Goal: Find contact information: Find contact information

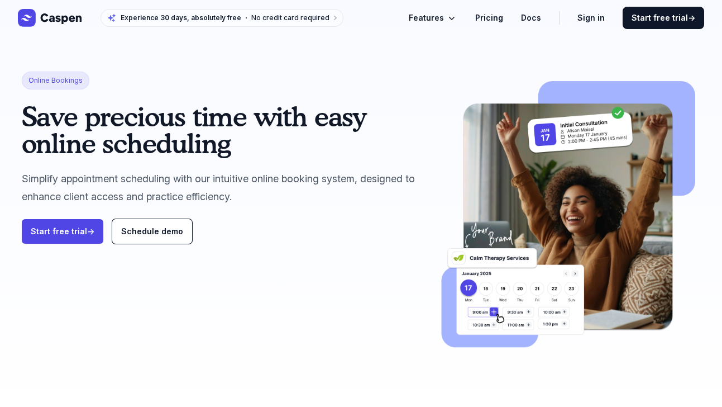
click at [605, 17] on link "Sign in" at bounding box center [590, 17] width 27 height 13
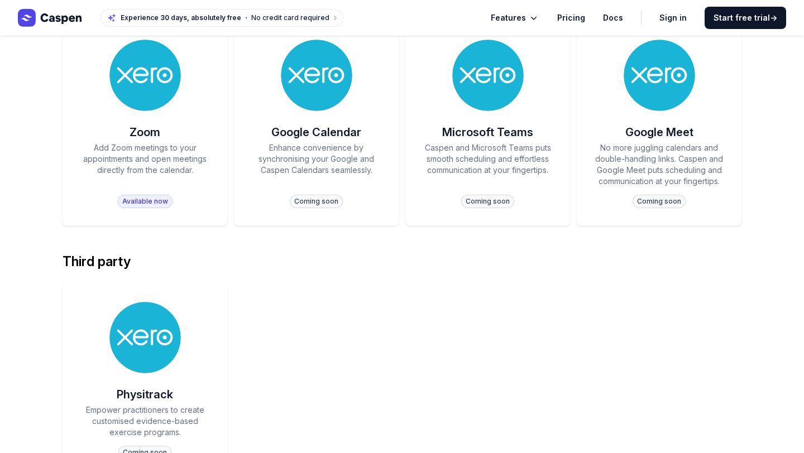
scroll to position [876, 0]
click at [147, 202] on span "Available now" at bounding box center [145, 201] width 55 height 13
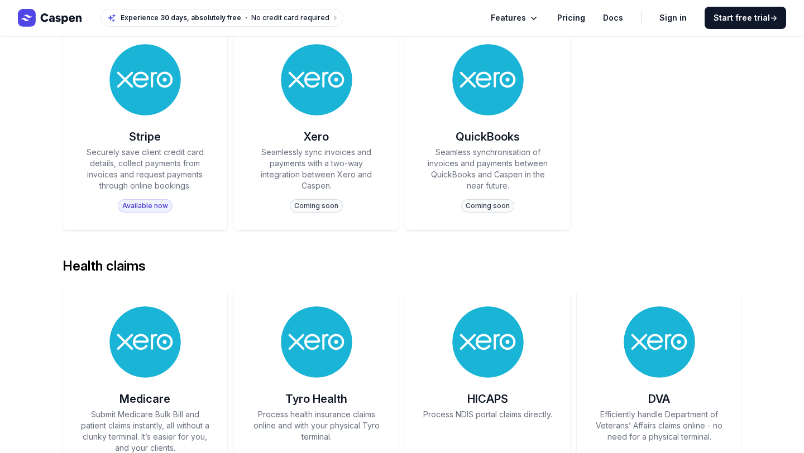
scroll to position [354, 0]
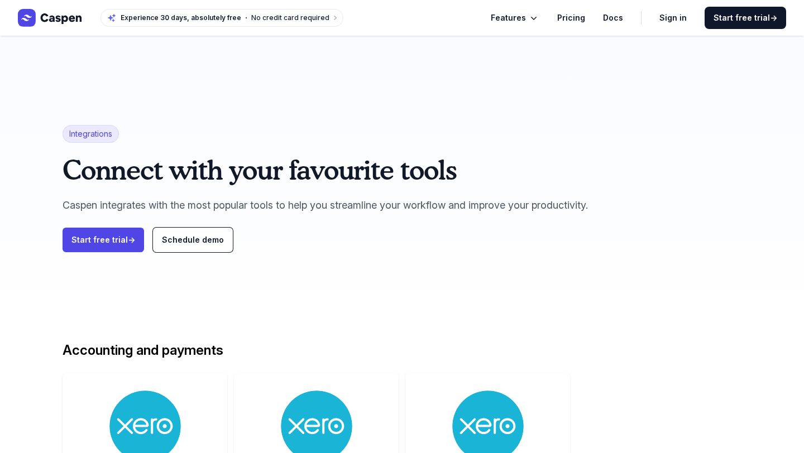
scroll to position [353, 0]
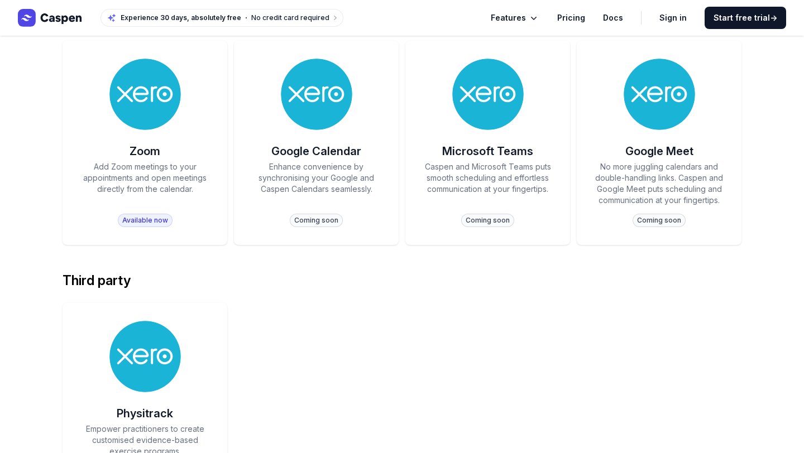
scroll to position [983, 0]
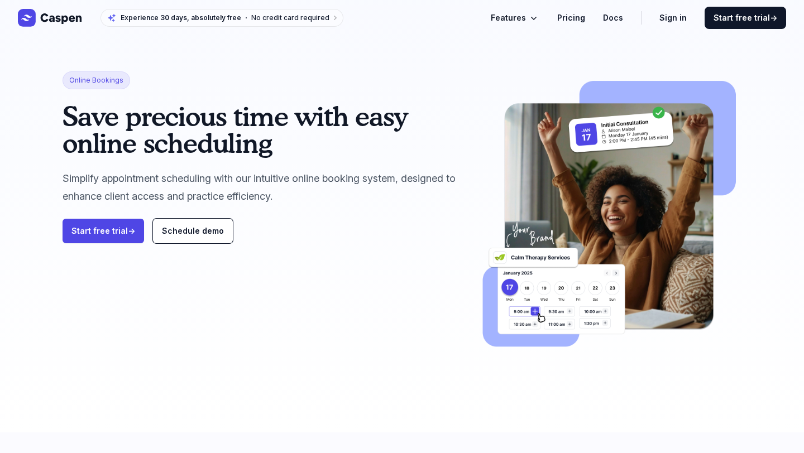
click at [526, 17] on span "Features" at bounding box center [508, 17] width 35 height 13
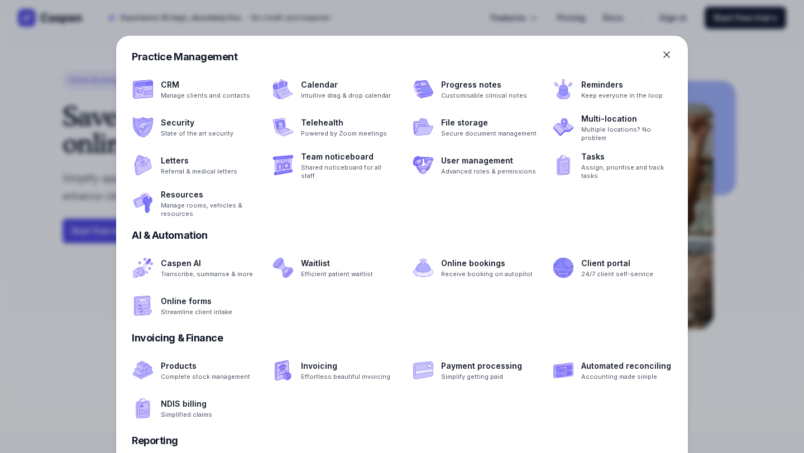
click at [530, 18] on div at bounding box center [402, 226] width 804 height 453
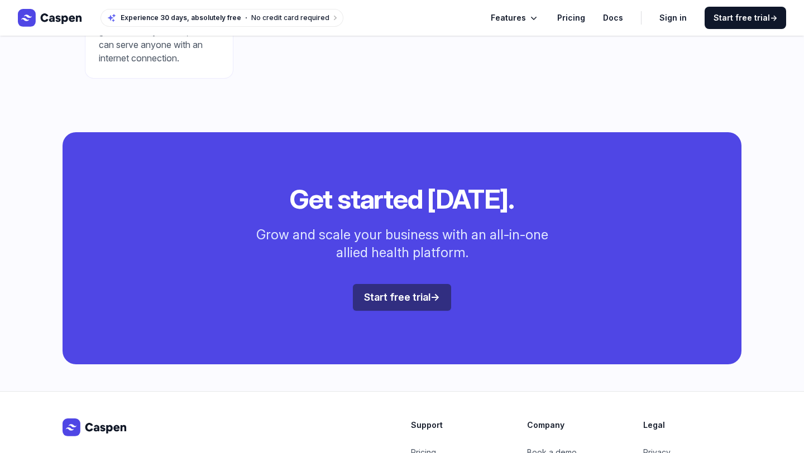
scroll to position [1276, 0]
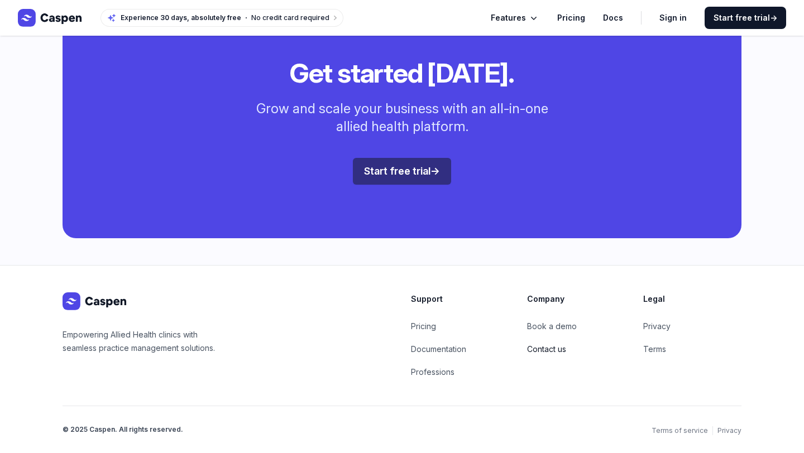
click at [553, 349] on link "Contact us" at bounding box center [546, 349] width 39 height 9
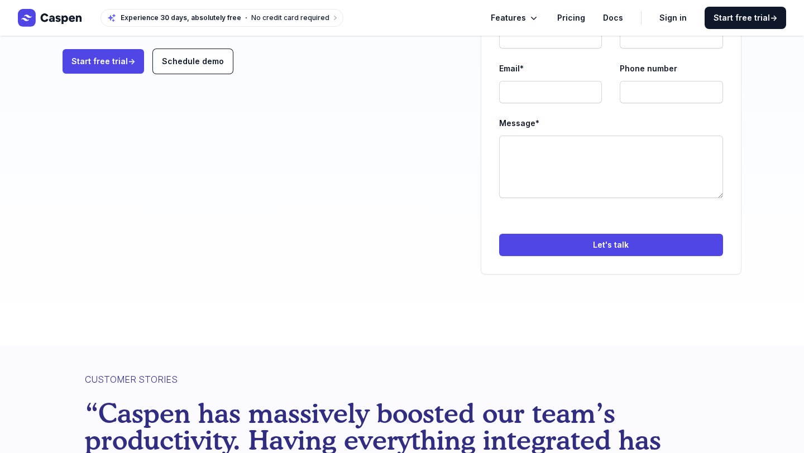
scroll to position [410, 0]
